Goal: Information Seeking & Learning: Learn about a topic

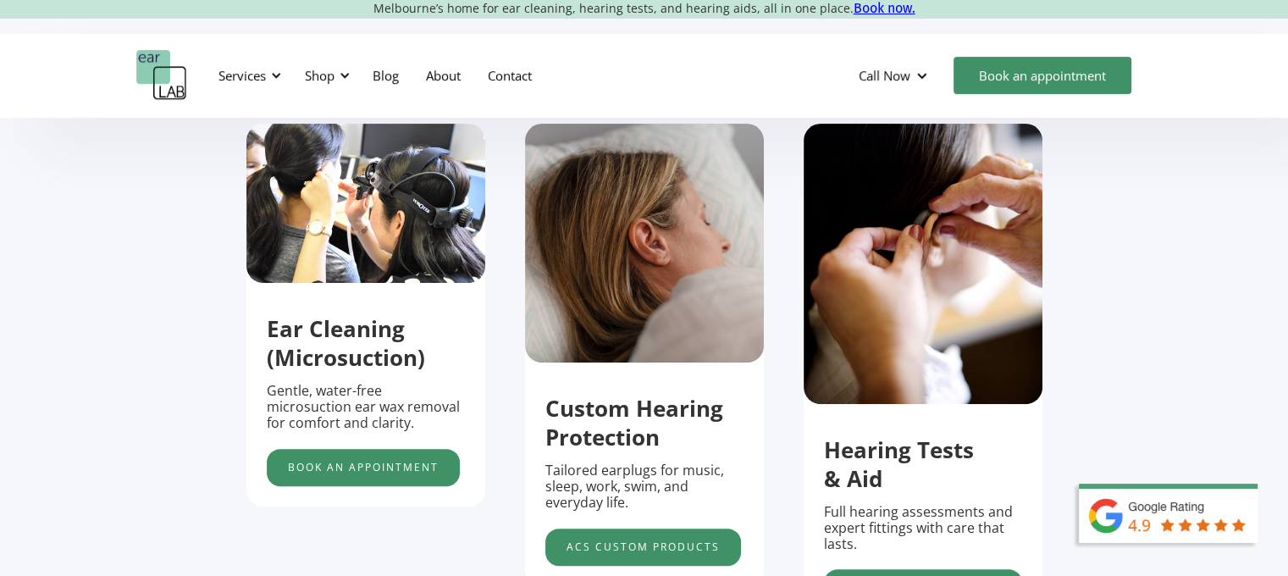
scroll to position [495, 0]
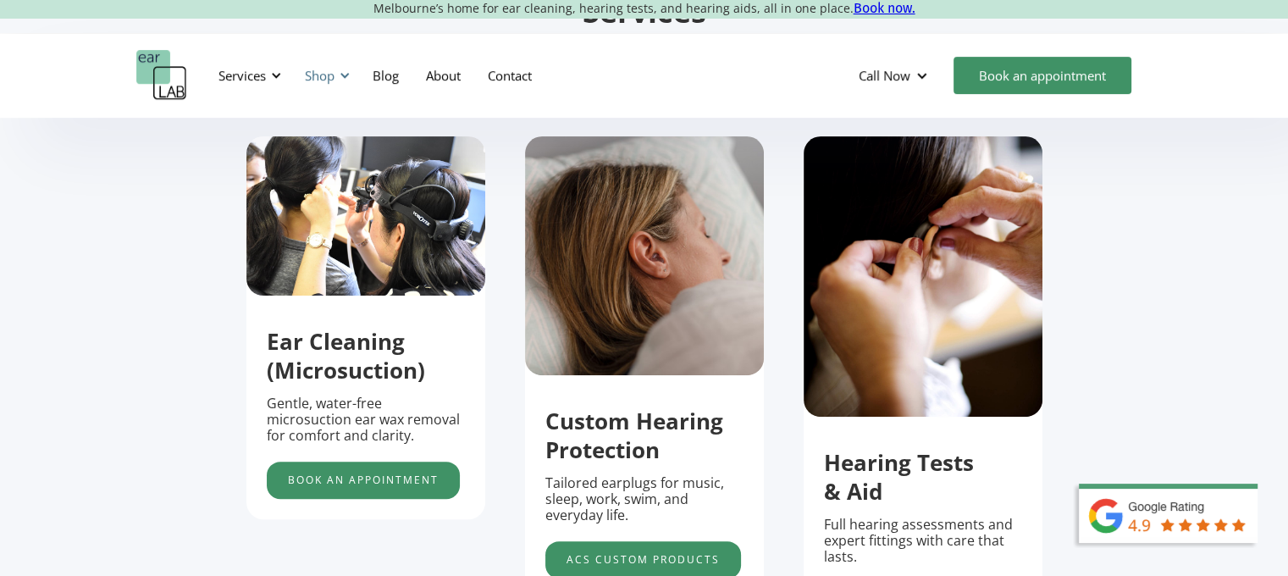
click at [329, 77] on div "Shop" at bounding box center [320, 75] width 30 height 17
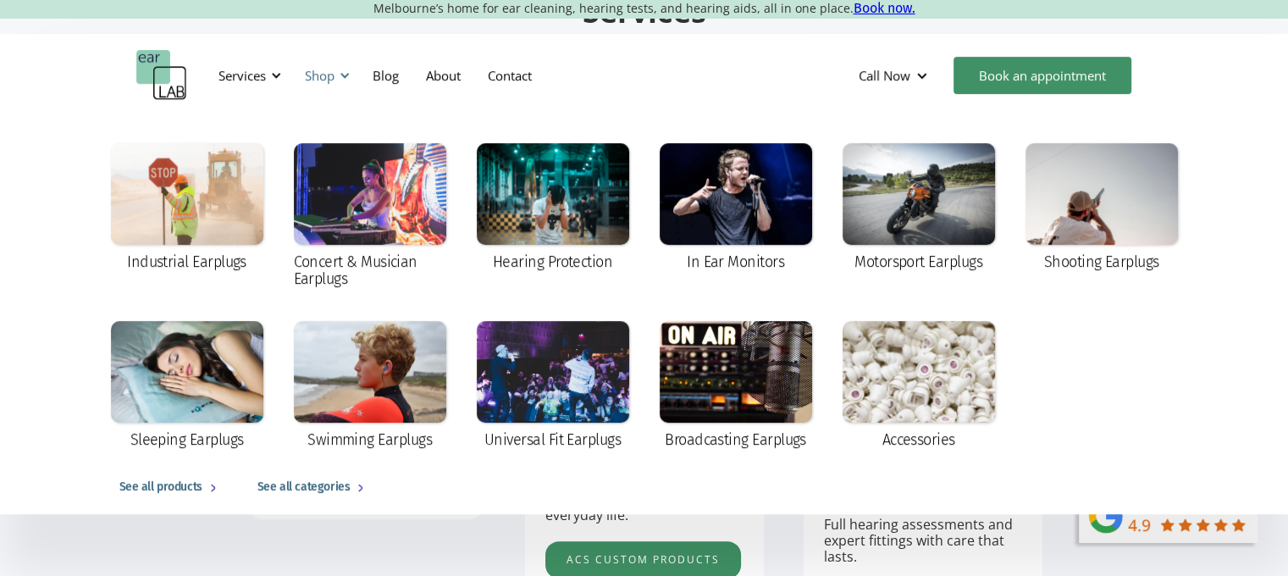
click at [330, 78] on div "Shop" at bounding box center [320, 75] width 30 height 17
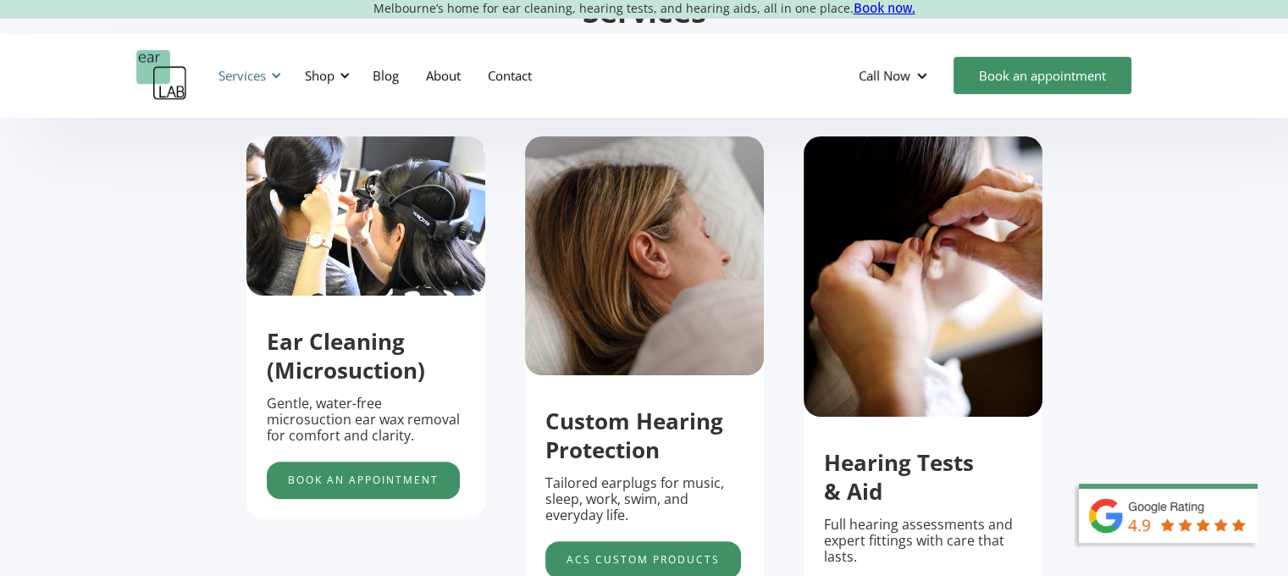
click at [251, 79] on div "Services" at bounding box center [242, 75] width 47 height 17
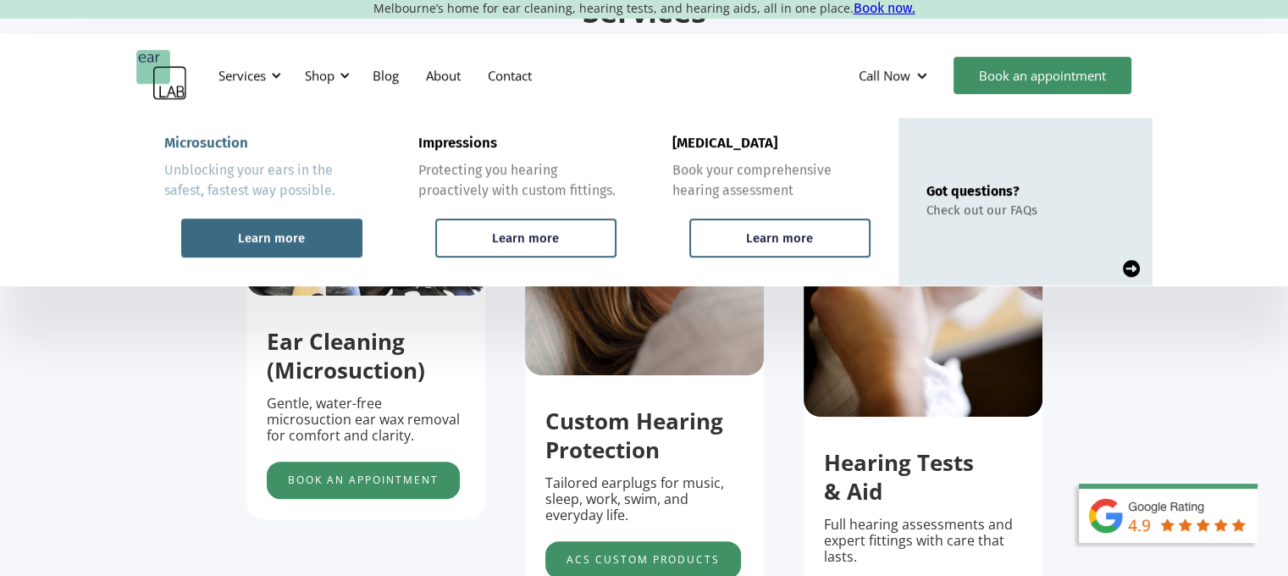
click at [278, 236] on div "Learn more" at bounding box center [271, 237] width 67 height 15
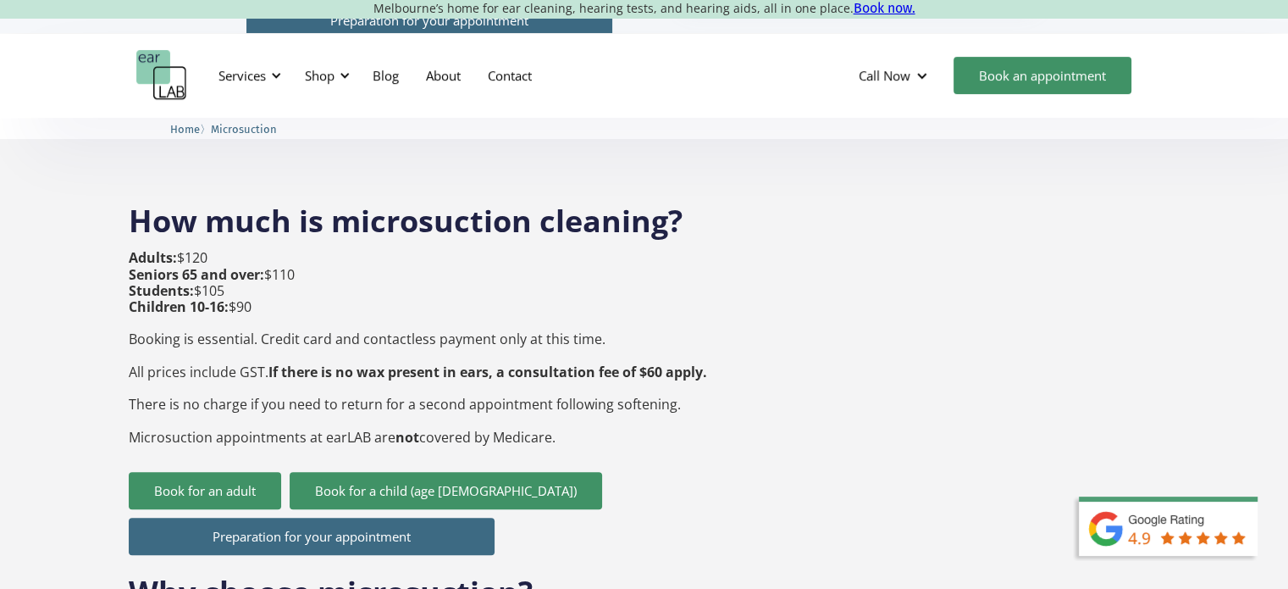
scroll to position [602, 0]
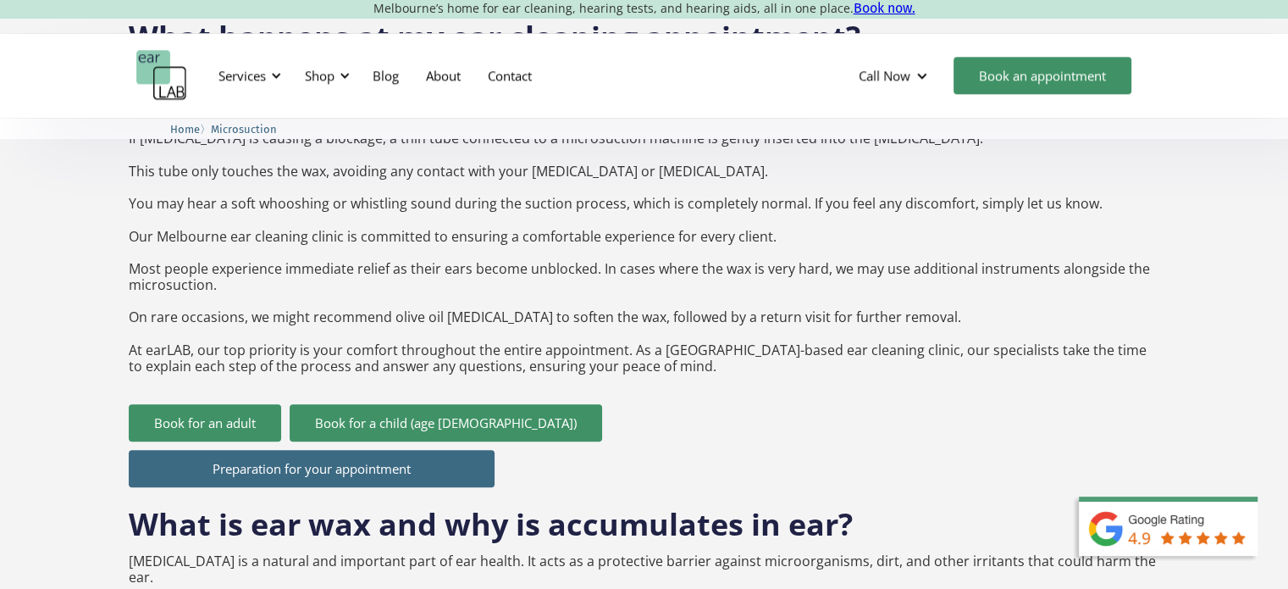
scroll to position [1726, 0]
